Goal: Information Seeking & Learning: Learn about a topic

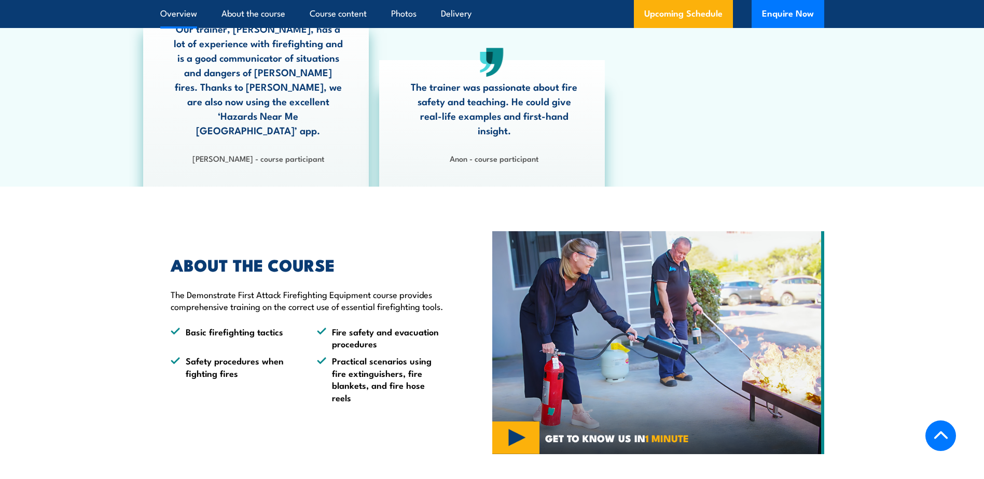
scroll to position [675, 0]
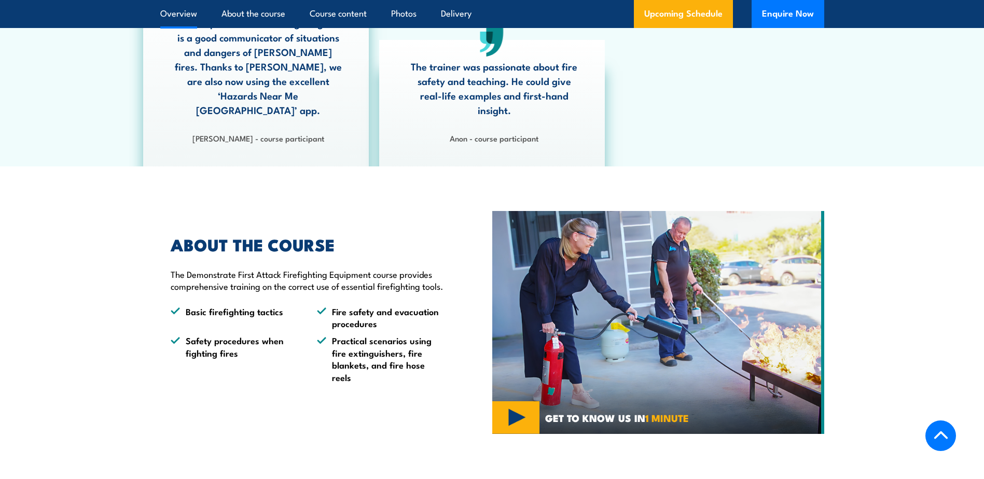
click at [512, 412] on img at bounding box center [658, 322] width 332 height 223
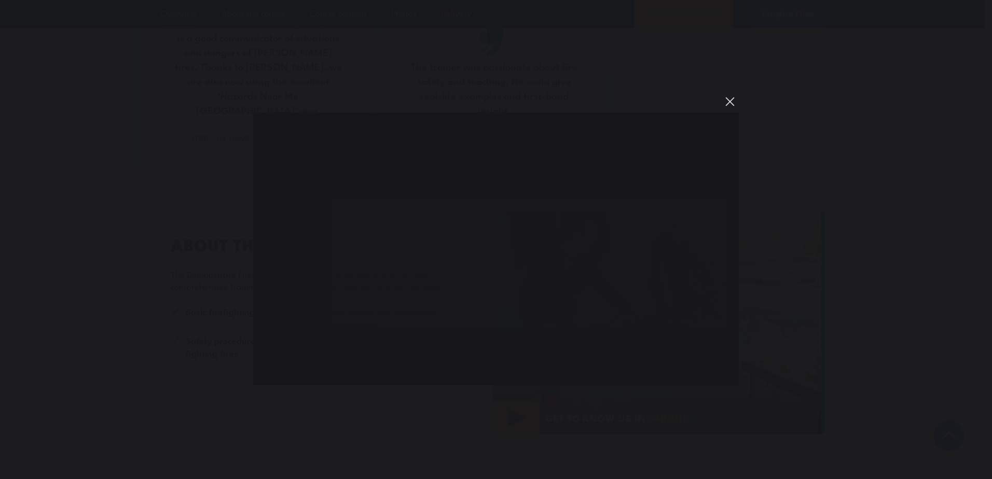
click at [730, 103] on button "You can close this modal content with the ESC key" at bounding box center [730, 102] width 18 height 18
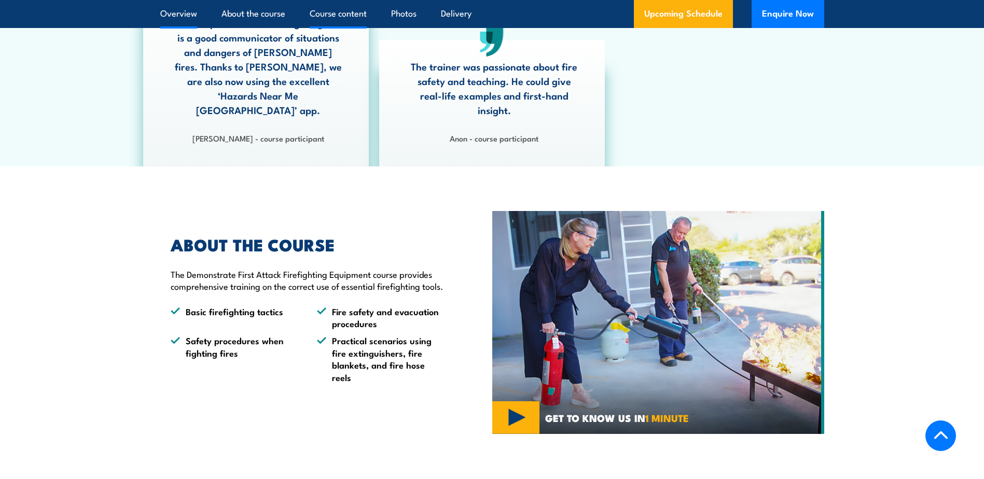
click at [323, 15] on link "Course content" at bounding box center [338, 13] width 57 height 27
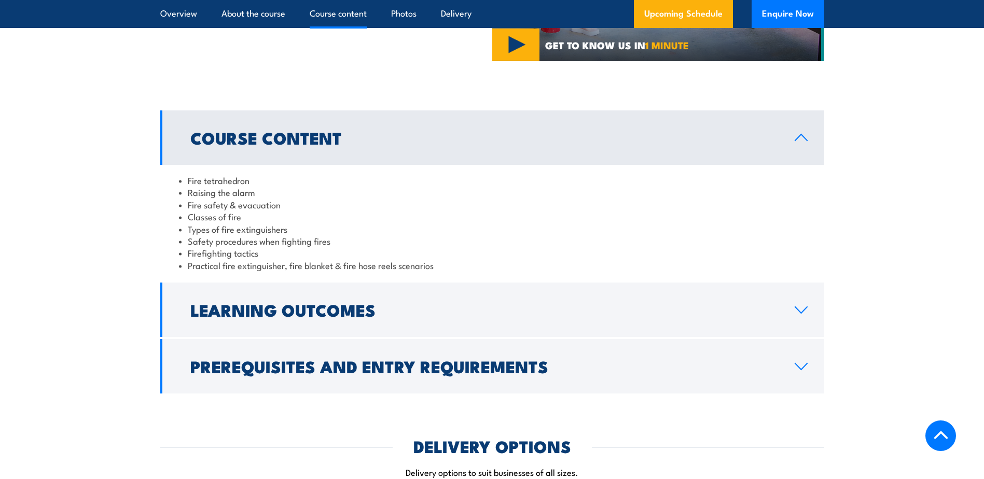
scroll to position [1037, 0]
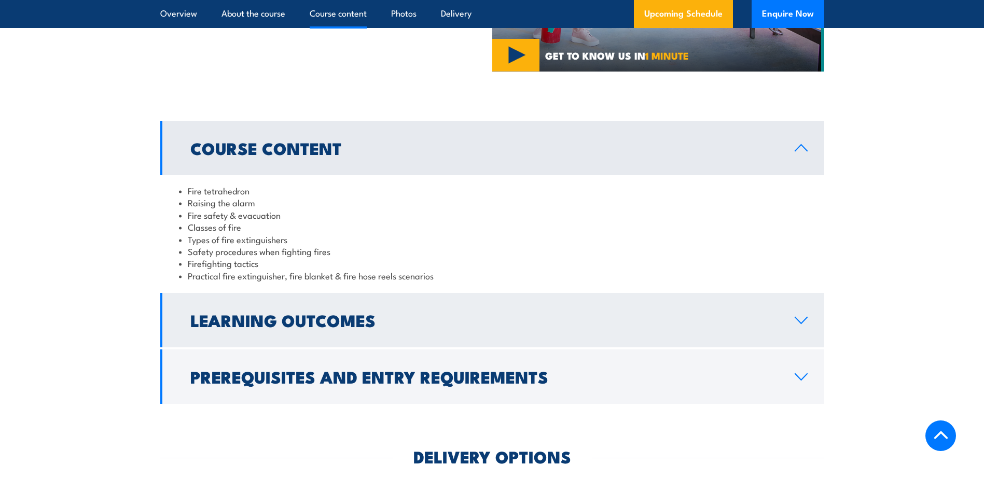
click at [801, 311] on link "Learning Outcomes" at bounding box center [492, 320] width 664 height 54
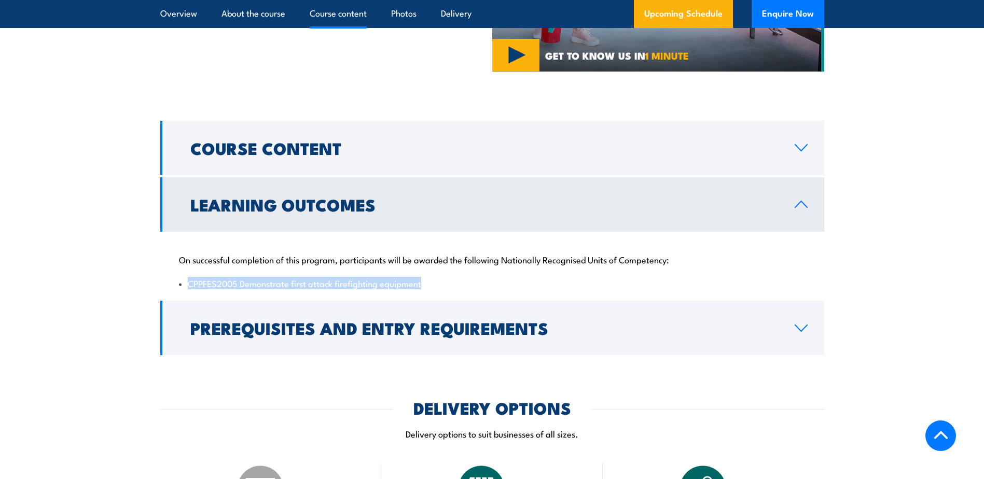
drag, startPoint x: 188, startPoint y: 276, endPoint x: 434, endPoint y: 281, distance: 246.0
click at [434, 281] on li "CPPFES2005 Demonstrate first attack firefighting equipment" at bounding box center [492, 284] width 627 height 12
drag, startPoint x: 434, startPoint y: 281, endPoint x: 402, endPoint y: 274, distance: 32.9
copy li "CPPFES2005 Demonstrate first attack firefighting equipment"
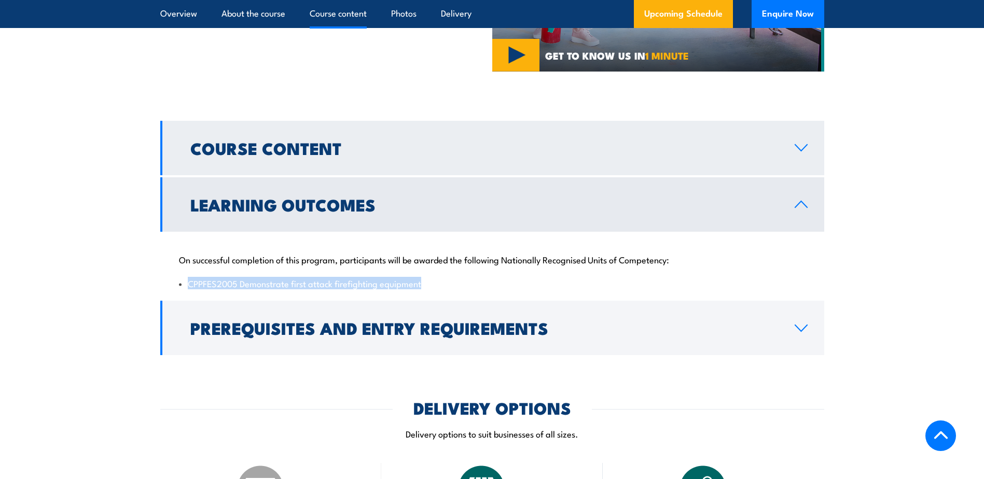
click at [802, 144] on icon at bounding box center [801, 148] width 14 height 8
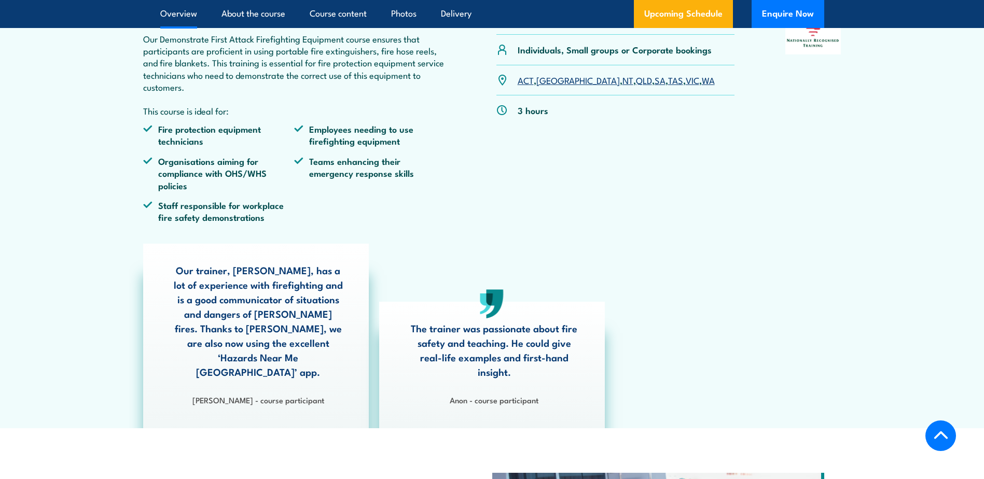
scroll to position [259, 0]
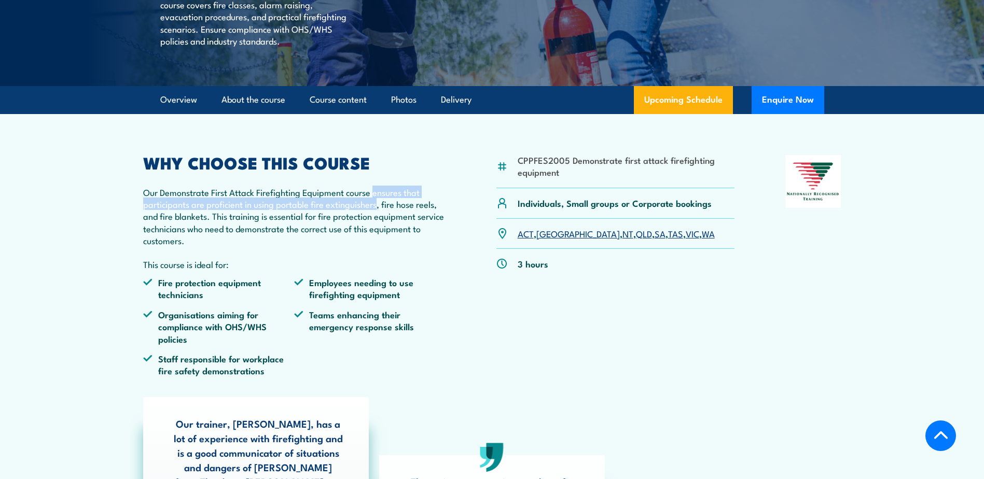
drag, startPoint x: 374, startPoint y: 217, endPoint x: 378, endPoint y: 228, distance: 12.3
click at [378, 228] on p "Our Demonstrate First Attack Firefighting Equipment course ensures that partici…" at bounding box center [294, 216] width 303 height 61
drag, startPoint x: 378, startPoint y: 228, endPoint x: 372, endPoint y: 230, distance: 6.4
copy p "ensures that participants are proficient in using portable fire extinguishers"
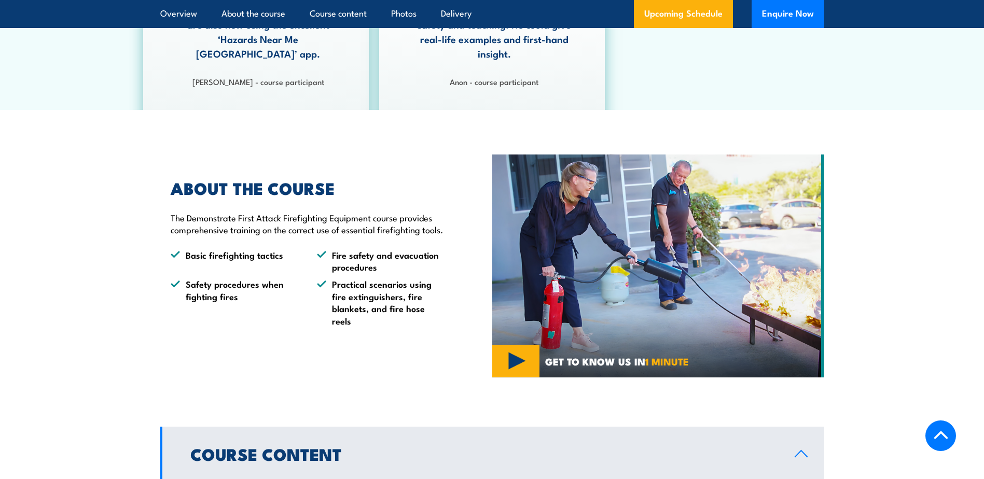
scroll to position [723, 0]
